Goal: Find specific page/section: Find specific page/section

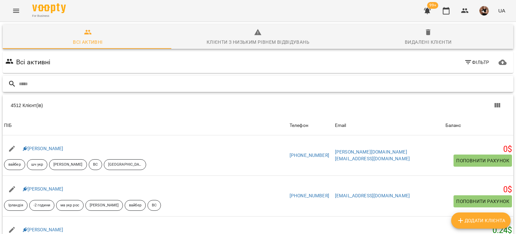
click at [28, 83] on input "text" at bounding box center [265, 83] width 492 height 11
click at [445, 9] on icon "button" at bounding box center [446, 10] width 7 height 7
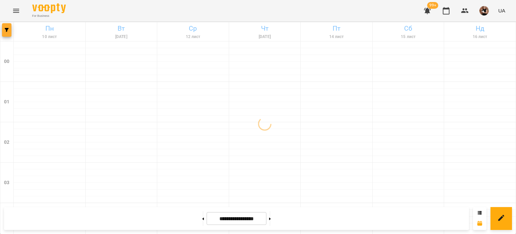
click at [7, 30] on icon "button" at bounding box center [7, 30] width 4 height 4
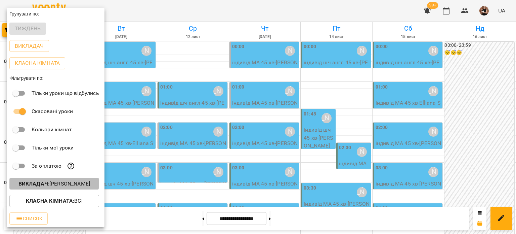
click at [70, 182] on p "Викладач : [PERSON_NAME]" at bounding box center [54, 183] width 72 height 8
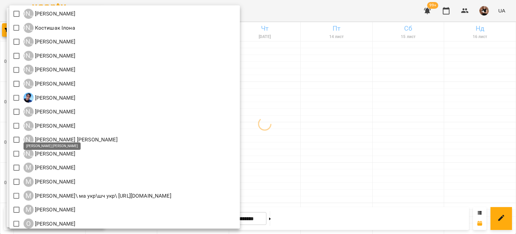
scroll to position [504, 0]
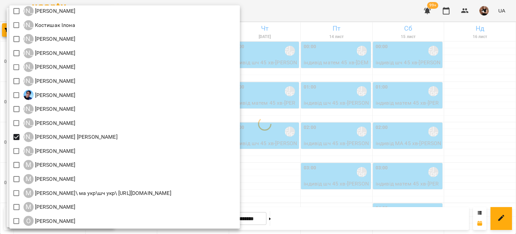
click at [471, 107] on div at bounding box center [258, 117] width 516 height 234
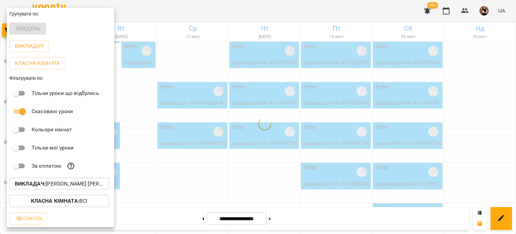
click at [207, 186] on div at bounding box center [258, 117] width 516 height 234
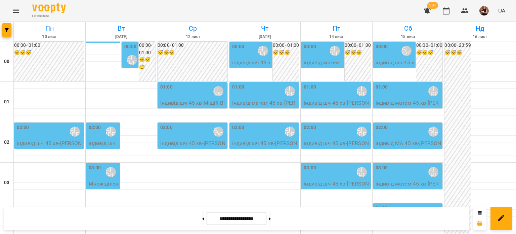
scroll to position [672, 0]
click at [10, 30] on span "button" at bounding box center [6, 30] width 9 height 4
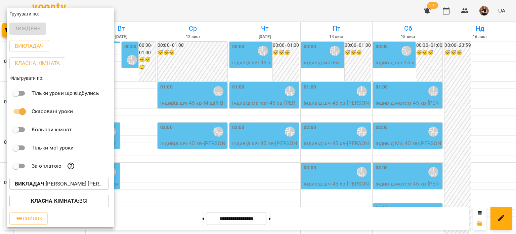
click at [61, 184] on p "Викладач : [PERSON_NAME] [PERSON_NAME]" at bounding box center [59, 183] width 89 height 8
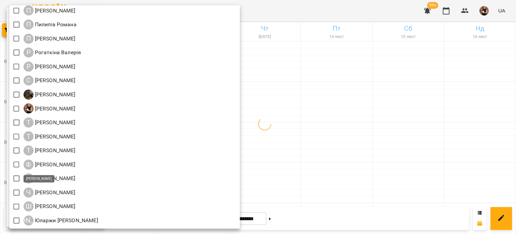
scroll to position [745, 0]
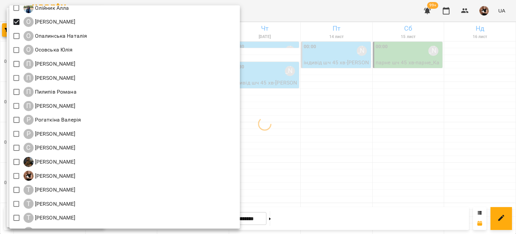
click at [369, 135] on div at bounding box center [258, 117] width 516 height 234
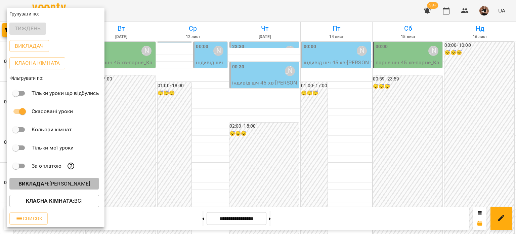
click at [58, 189] on button "Викладач : [PERSON_NAME]" at bounding box center [54, 183] width 90 height 12
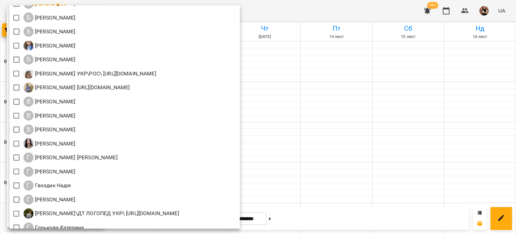
scroll to position [202, 0]
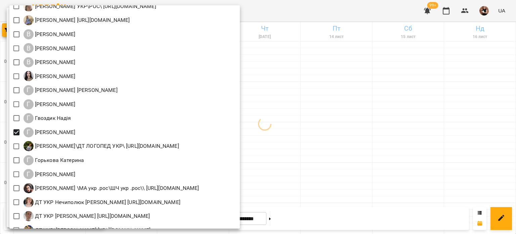
click at [353, 103] on div at bounding box center [258, 117] width 516 height 234
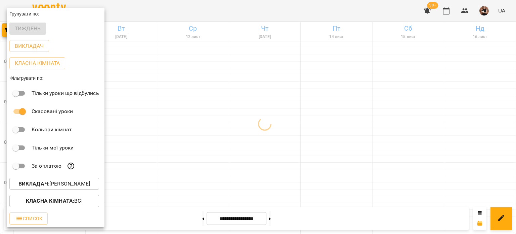
click at [353, 103] on div at bounding box center [258, 117] width 516 height 234
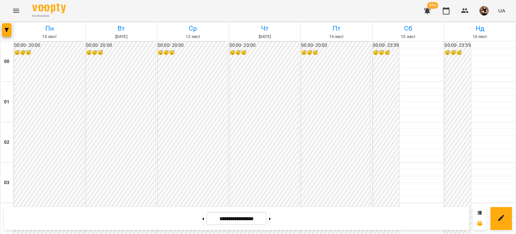
scroll to position [773, 0]
click at [5, 30] on icon "button" at bounding box center [7, 30] width 4 height 4
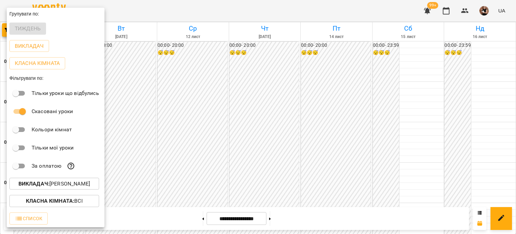
click at [47, 180] on button "Викладач : [PERSON_NAME]" at bounding box center [54, 183] width 90 height 12
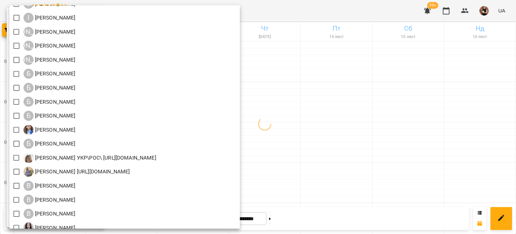
scroll to position [0, 0]
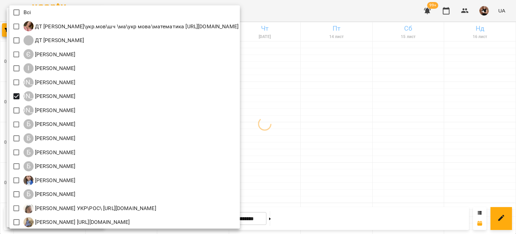
click at [431, 169] on div at bounding box center [258, 117] width 516 height 234
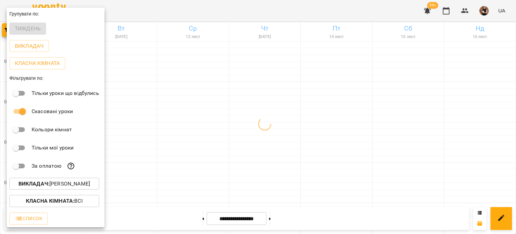
click at [398, 151] on div at bounding box center [258, 117] width 516 height 234
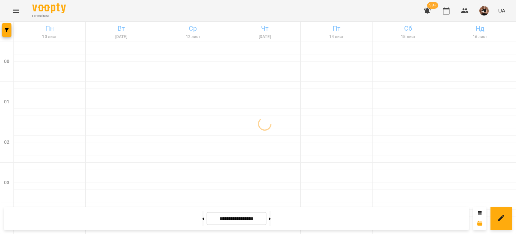
scroll to position [605, 0]
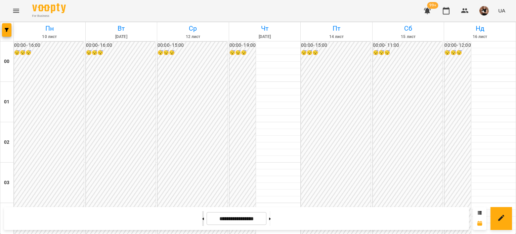
click at [202, 217] on button at bounding box center [203, 218] width 2 height 15
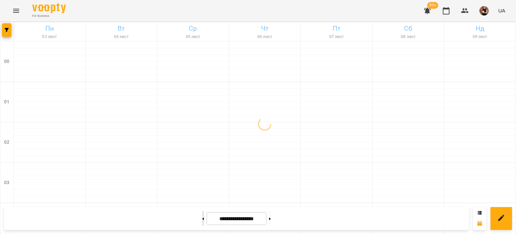
click at [202, 217] on button at bounding box center [203, 218] width 2 height 15
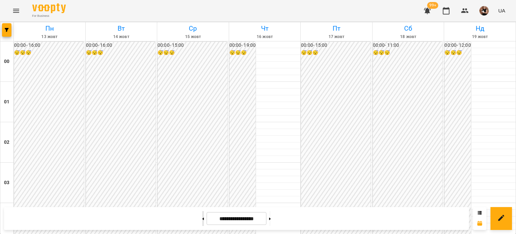
click at [202, 217] on button at bounding box center [203, 218] width 2 height 15
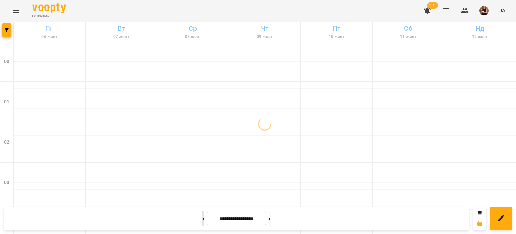
click at [202, 217] on button at bounding box center [203, 218] width 2 height 15
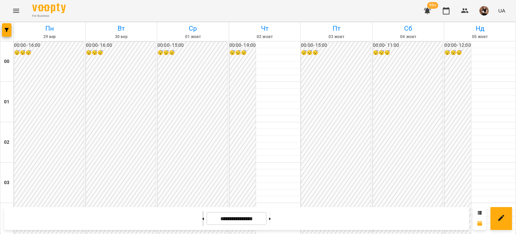
click at [202, 217] on button at bounding box center [203, 218] width 2 height 15
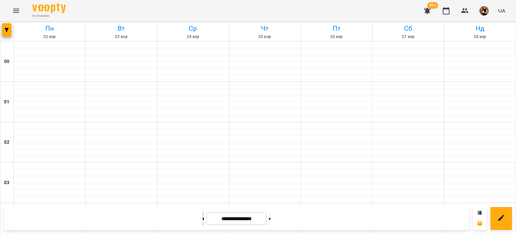
click at [202, 217] on button at bounding box center [203, 218] width 2 height 15
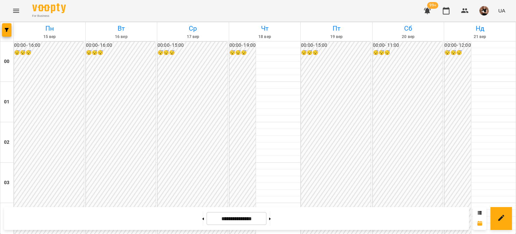
click at [7, 30] on icon "button" at bounding box center [7, 30] width 4 height 4
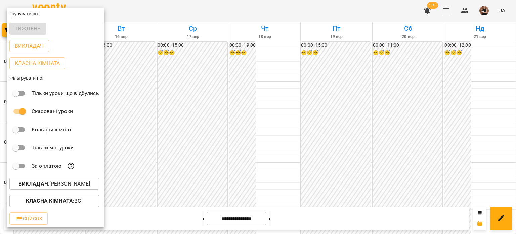
click at [60, 181] on button "Викладач : [PERSON_NAME]" at bounding box center [54, 183] width 90 height 12
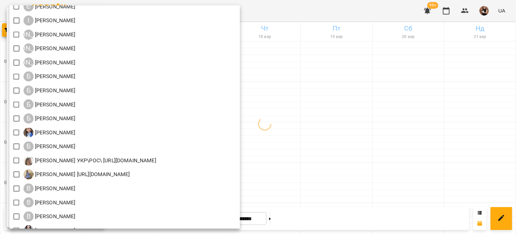
scroll to position [67, 0]
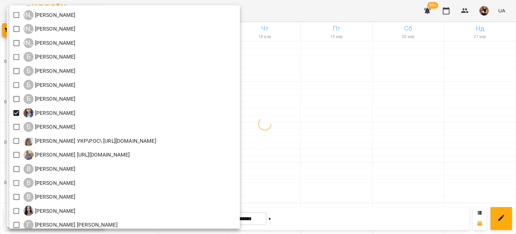
click at [382, 93] on div at bounding box center [258, 117] width 516 height 234
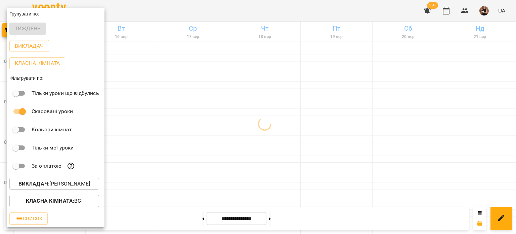
click at [248, 176] on div at bounding box center [258, 117] width 516 height 234
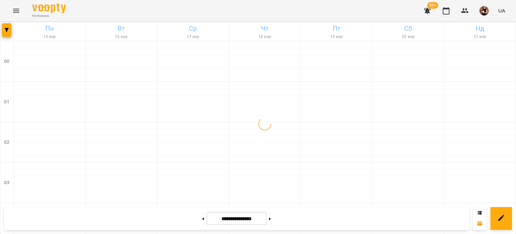
scroll to position [672, 0]
click at [7, 30] on icon "button" at bounding box center [7, 30] width 4 height 4
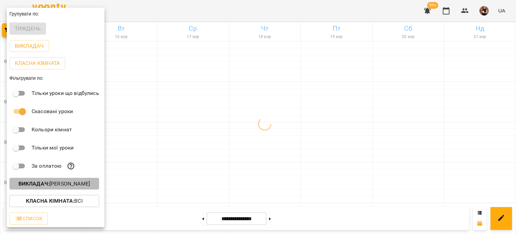
click at [44, 184] on b "Викладач :" at bounding box center [33, 183] width 31 height 6
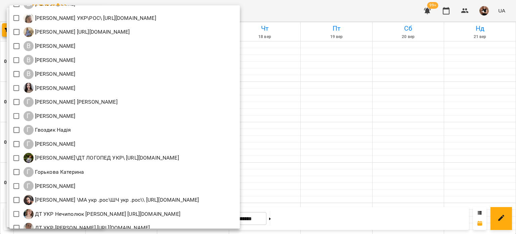
scroll to position [202, 0]
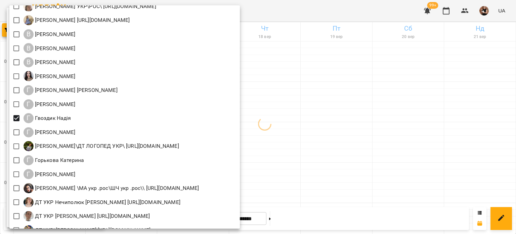
click at [338, 139] on div at bounding box center [258, 117] width 516 height 234
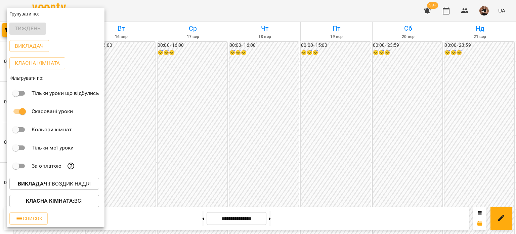
click at [243, 159] on div at bounding box center [258, 117] width 516 height 234
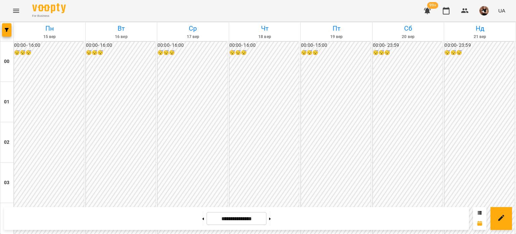
scroll to position [706, 0]
click at [271, 219] on icon at bounding box center [270, 218] width 2 height 3
click at [271, 217] on button at bounding box center [270, 218] width 2 height 15
type input "**********"
